Goal: Check status: Check status

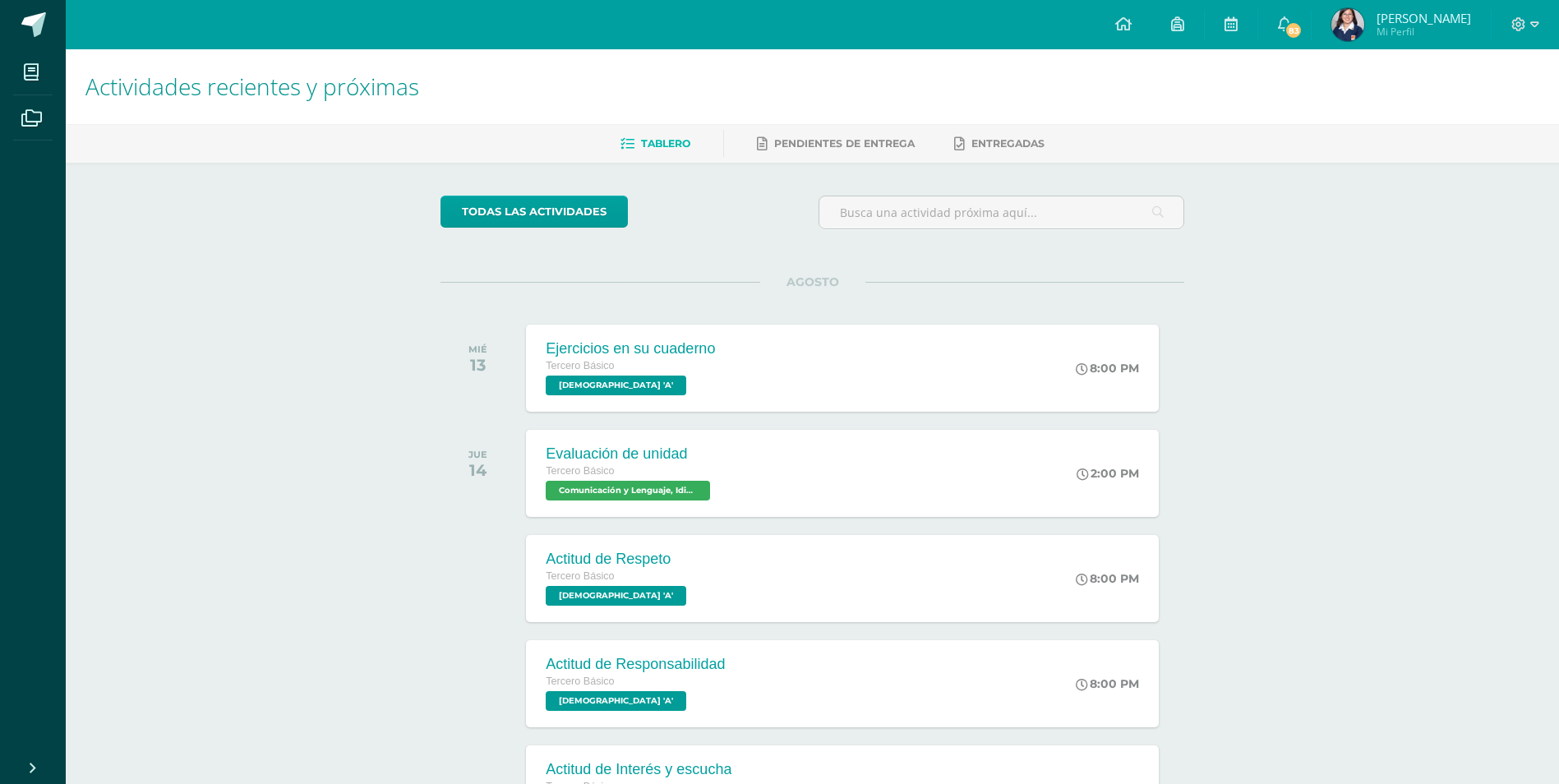
scroll to position [83, 0]
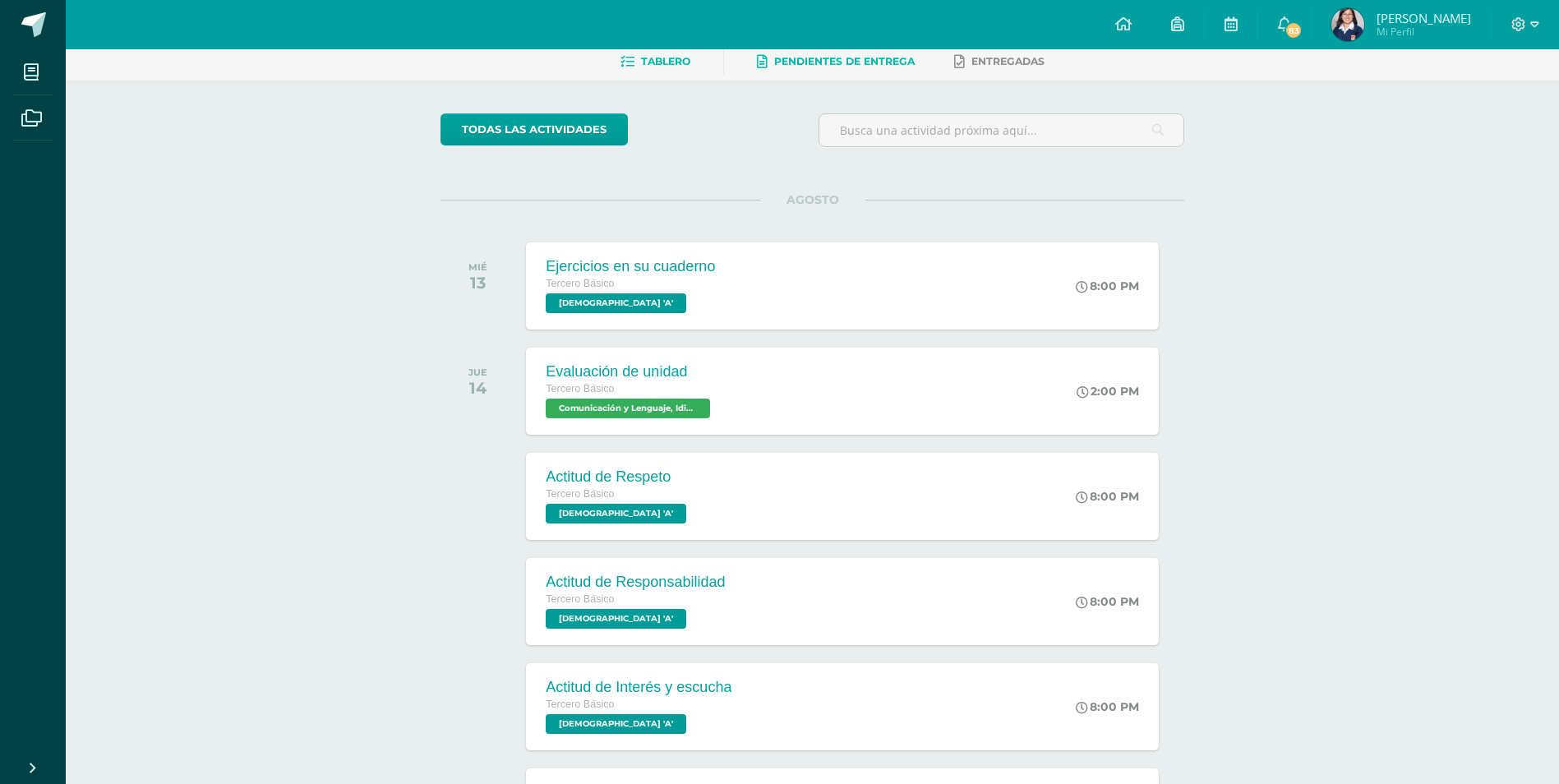
click at [821, 66] on span "Pendientes de entrega" at bounding box center [845, 61] width 140 height 12
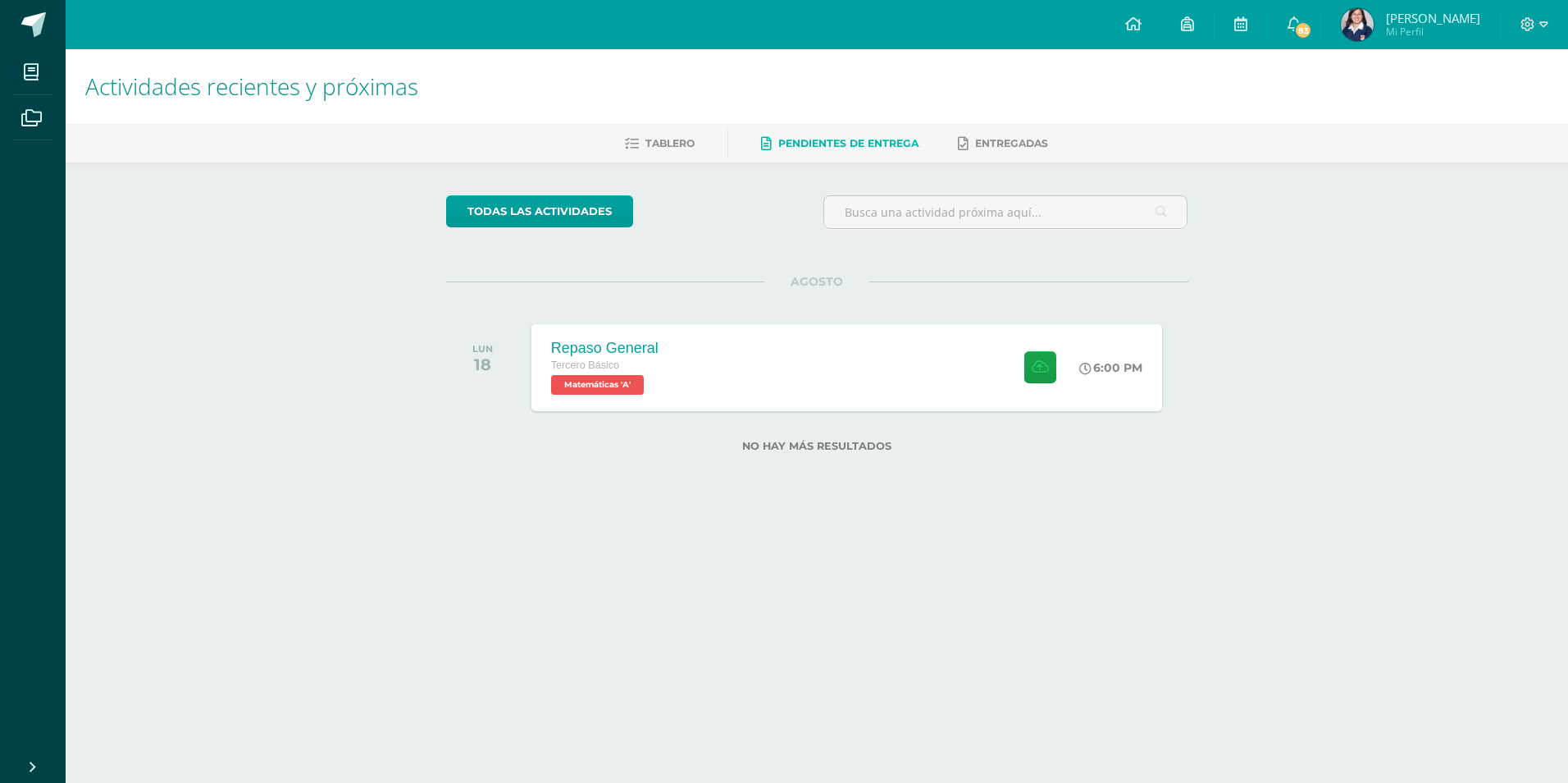
click at [838, 134] on link "Pendientes de entrega" at bounding box center [840, 143] width 157 height 26
